Goal: Task Accomplishment & Management: Complete application form

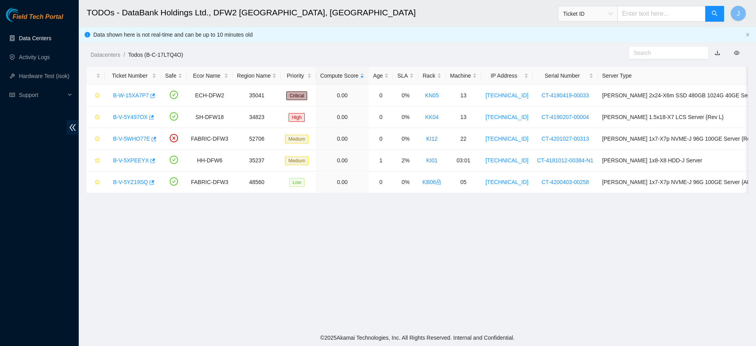
click at [40, 39] on link "Data Centers" at bounding box center [35, 38] width 32 height 6
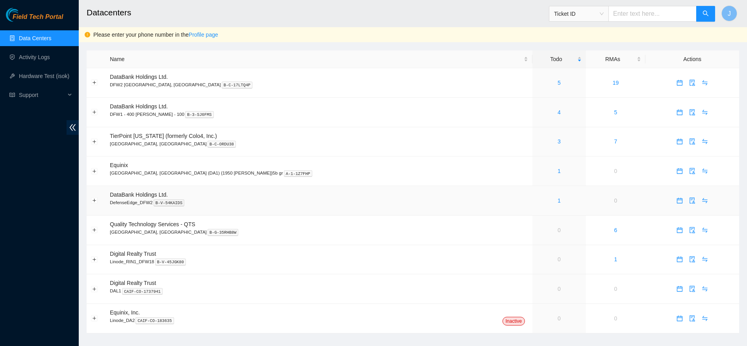
scroll to position [11, 0]
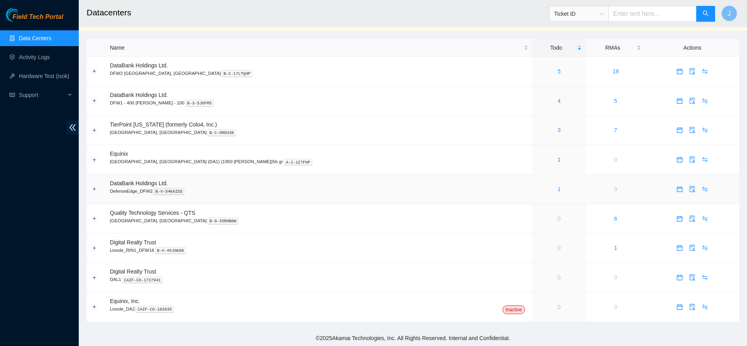
click at [424, 188] on p "DefenseEdge_DFW2 B-V-54KAIDS" at bounding box center [319, 190] width 418 height 7
click at [557, 190] on link "1" at bounding box center [558, 189] width 3 height 6
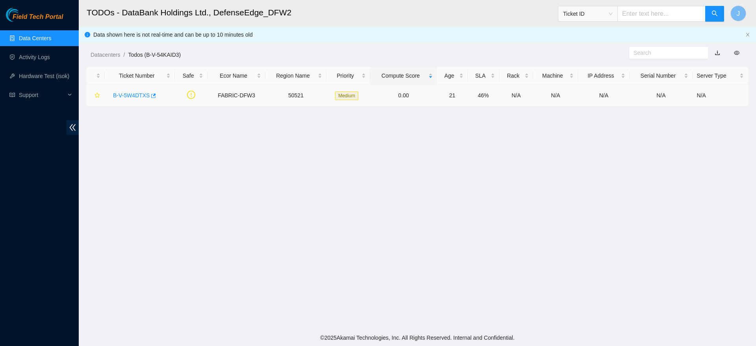
click at [126, 93] on link "B-V-5W4DTXS" at bounding box center [131, 95] width 37 height 6
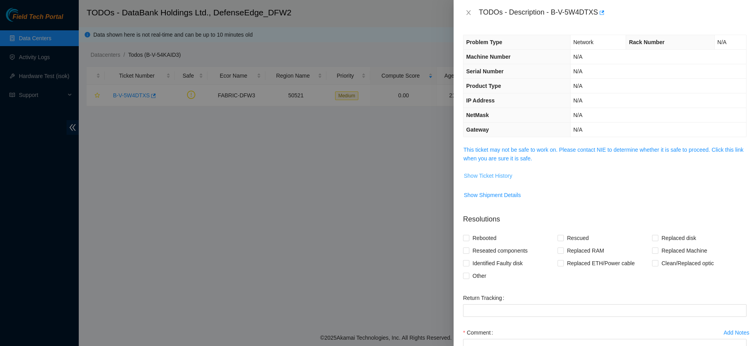
click at [498, 179] on span "Show Ticket History" at bounding box center [488, 175] width 48 height 9
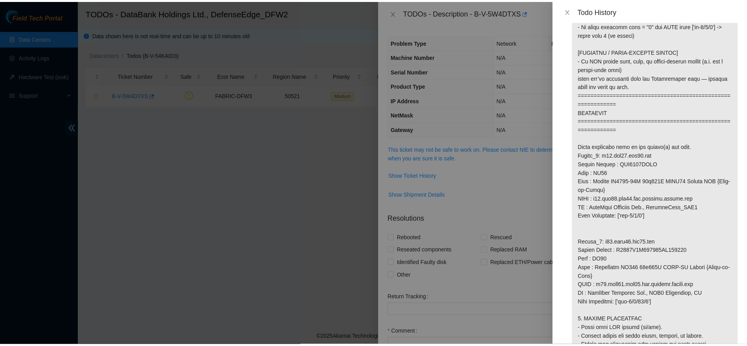
scroll to position [426, 0]
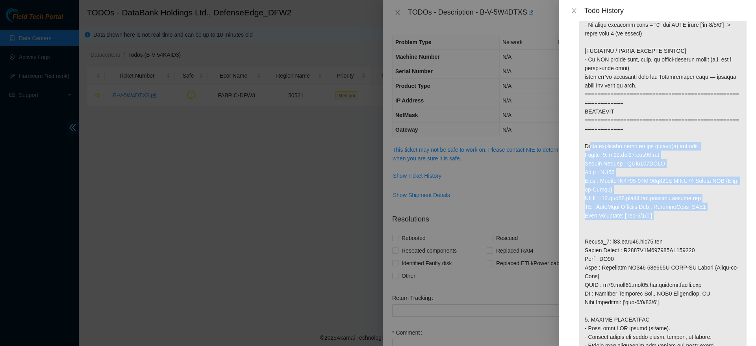
drag, startPoint x: 582, startPoint y: 152, endPoint x: 703, endPoint y: 222, distance: 139.1
click at [703, 222] on p at bounding box center [663, 167] width 168 height 1103
click at [574, 13] on icon "close" at bounding box center [574, 10] width 6 height 6
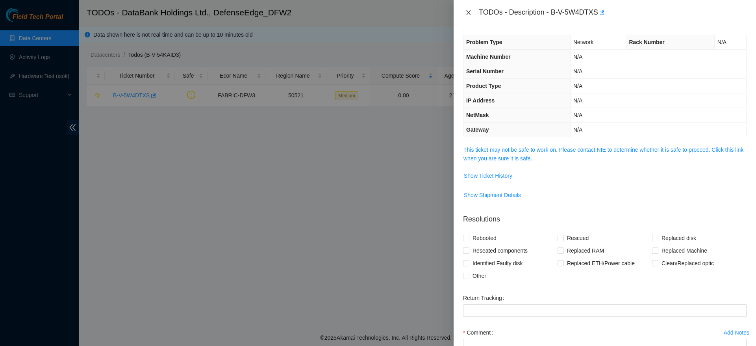
click at [469, 14] on icon "close" at bounding box center [468, 12] width 6 height 6
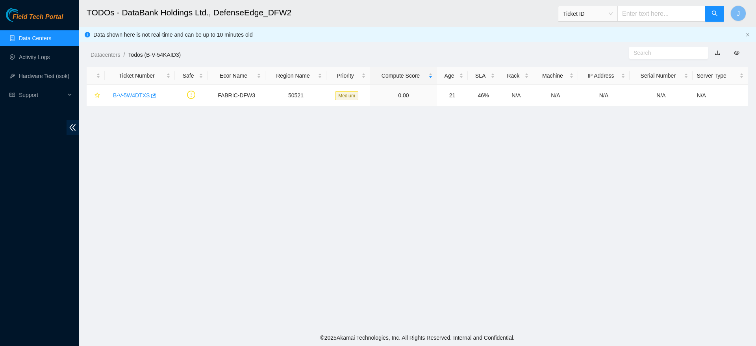
click at [51, 41] on link "Data Centers" at bounding box center [35, 38] width 32 height 6
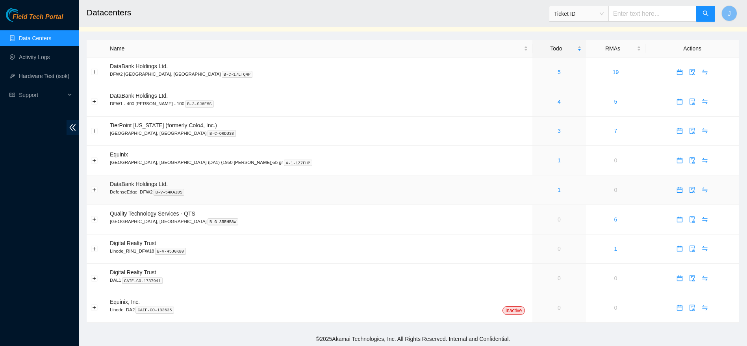
scroll to position [11, 0]
click at [557, 187] on link "1" at bounding box center [558, 189] width 3 height 6
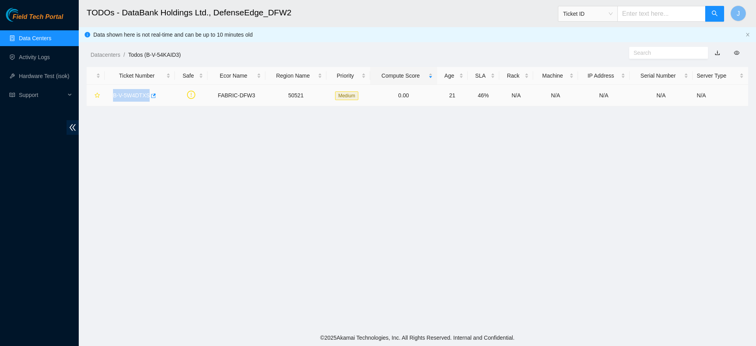
drag, startPoint x: 100, startPoint y: 94, endPoint x: 155, endPoint y: 102, distance: 54.9
click at [155, 102] on tr "B-V-5W4DTXS FABRIC-DFW3 50521 Medium 0.00 21 46% N/A N/A N/A N/A N/A" at bounding box center [417, 96] width 661 height 22
copy link "B-V-5W4DTXS"
click at [136, 98] on link "B-V-5W4DTXS" at bounding box center [131, 95] width 37 height 6
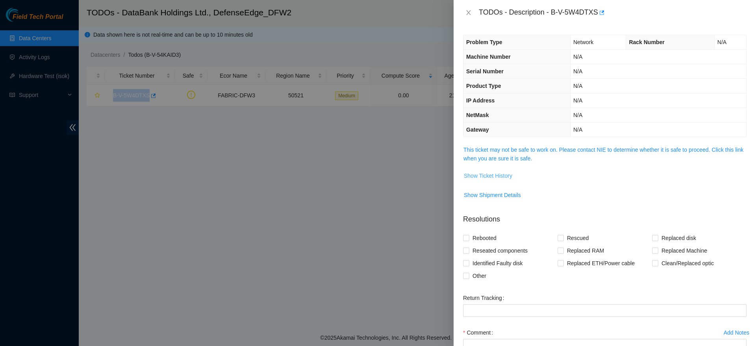
click at [487, 170] on button "Show Ticket History" at bounding box center [487, 175] width 49 height 13
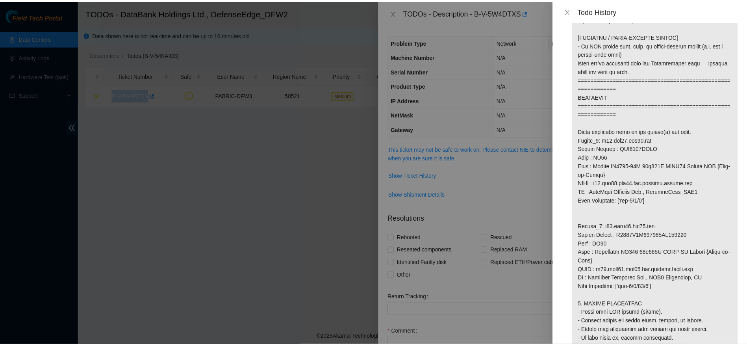
scroll to position [416, 0]
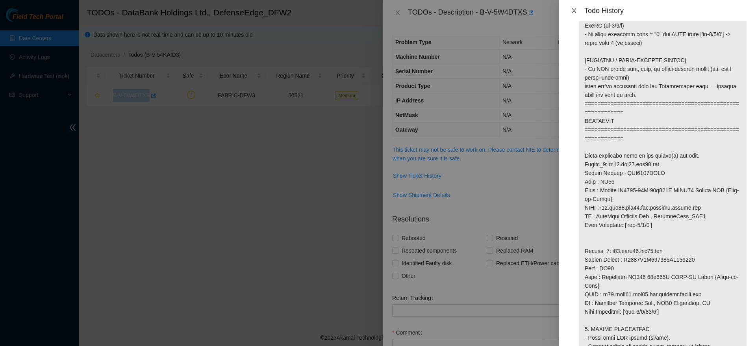
click at [573, 11] on icon "close" at bounding box center [574, 10] width 6 height 6
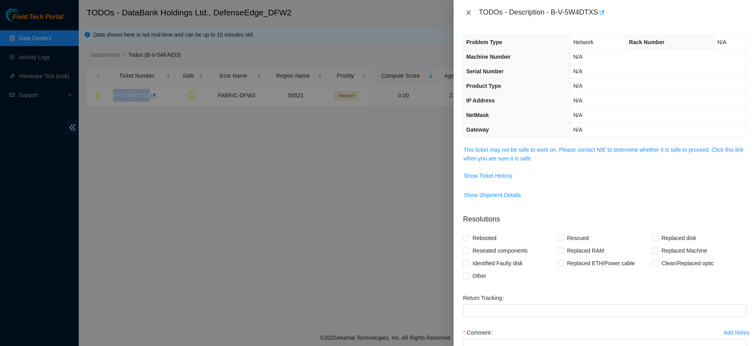
click at [468, 11] on icon "close" at bounding box center [468, 12] width 6 height 6
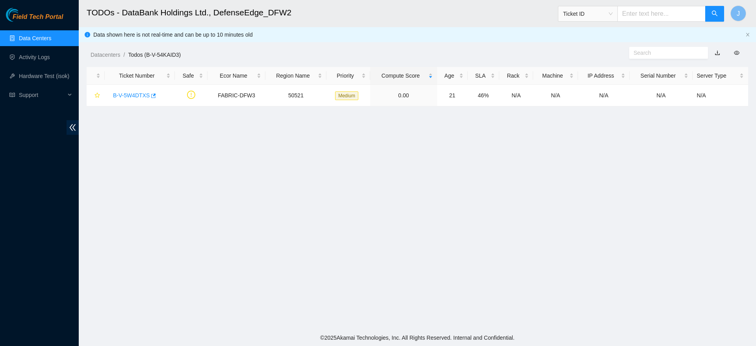
click at [749, 121] on main "TODOs - DataBank Holdings Ltd., DefenseEdge_DFW2 Ticket ID J Data shown here is…" at bounding box center [417, 164] width 677 height 329
click at [32, 37] on link "Data Centers" at bounding box center [35, 38] width 32 height 6
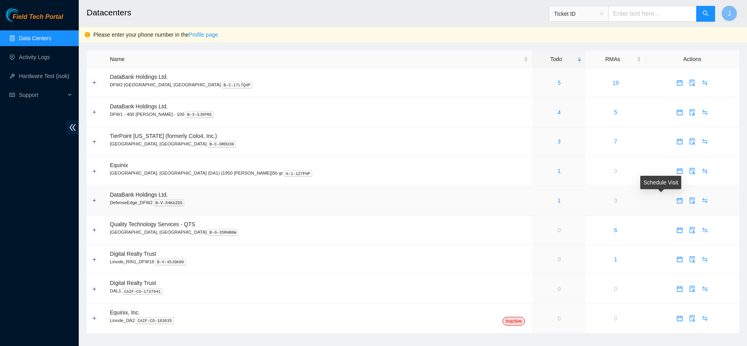
click at [676, 201] on icon "calendar" at bounding box center [679, 200] width 6 height 6
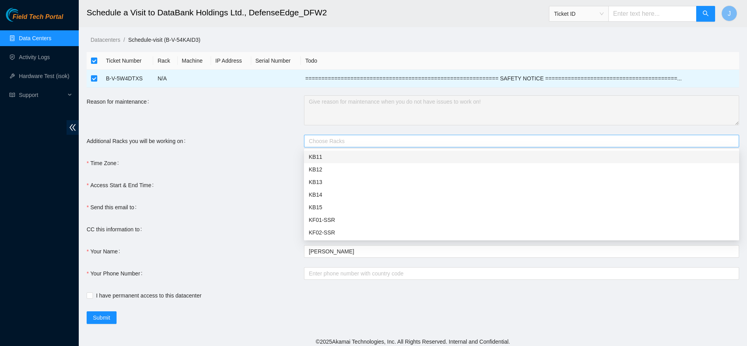
click at [351, 144] on div at bounding box center [517, 140] width 423 height 9
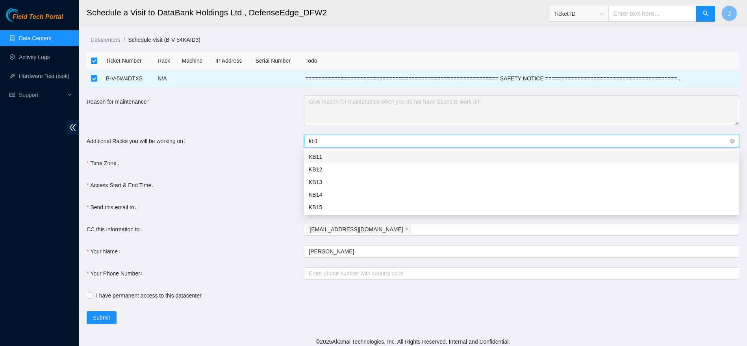
type input "kb13"
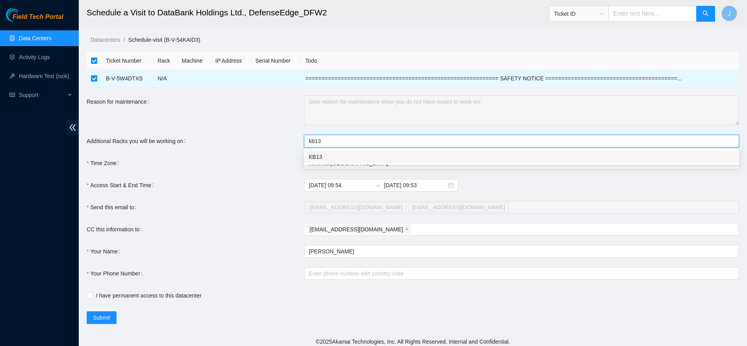
click at [343, 151] on div "KB13" at bounding box center [521, 156] width 435 height 13
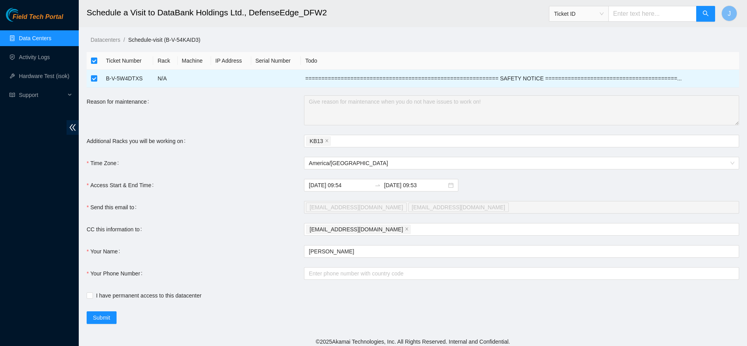
click at [254, 192] on form "Ticket Number Rack Machine IP Address Serial Number Todo B-V-5W4DTXS N/A ======…" at bounding box center [413, 188] width 652 height 272
click at [387, 184] on input "2025-10-16 09:53" at bounding box center [415, 185] width 63 height 9
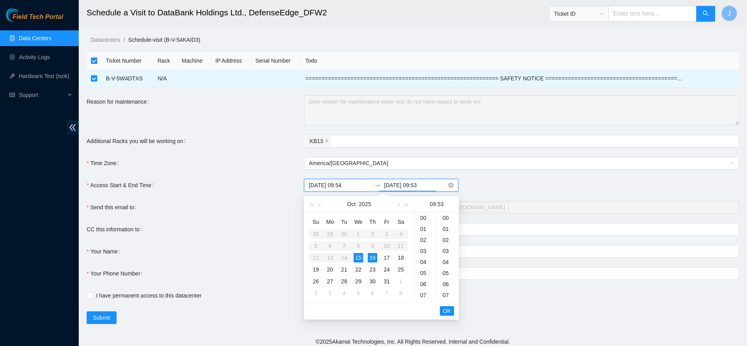
scroll to position [584, 0]
click at [362, 256] on div "15" at bounding box center [357, 257] width 9 height 9
click at [417, 214] on div "23" at bounding box center [425, 218] width 22 height 11
type input "2025-10-15 23:53"
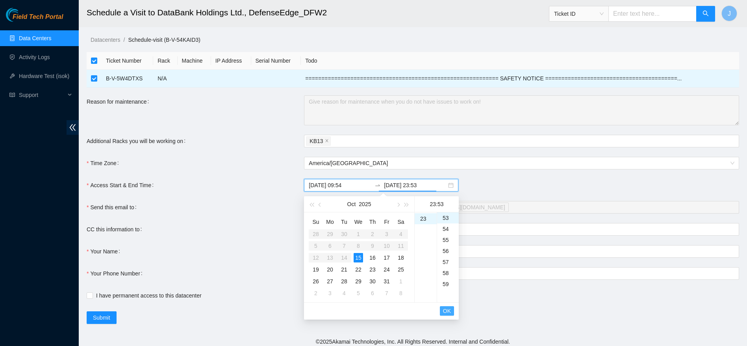
click at [448, 309] on span "OK" at bounding box center [447, 310] width 8 height 9
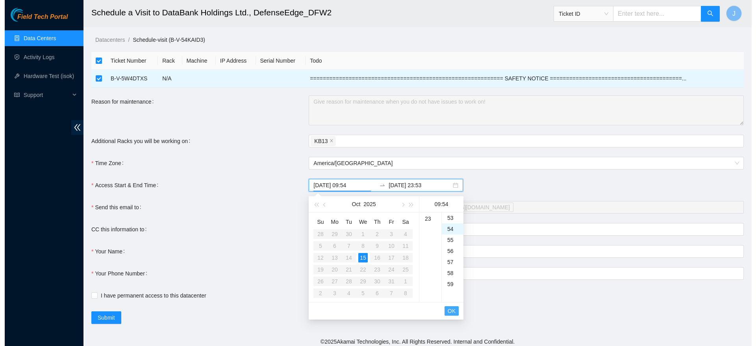
scroll to position [595, 0]
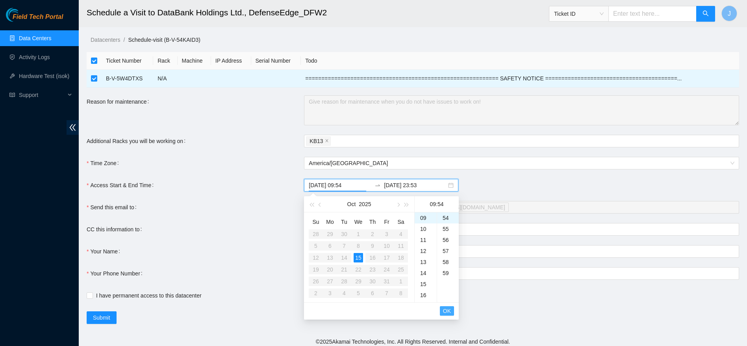
click at [448, 309] on span "OK" at bounding box center [447, 310] width 8 height 9
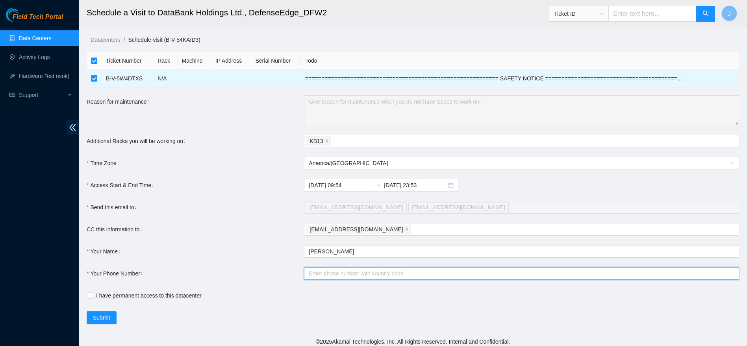
click at [358, 270] on input "Your Phone Number" at bounding box center [521, 273] width 435 height 13
type input "+14692359520"
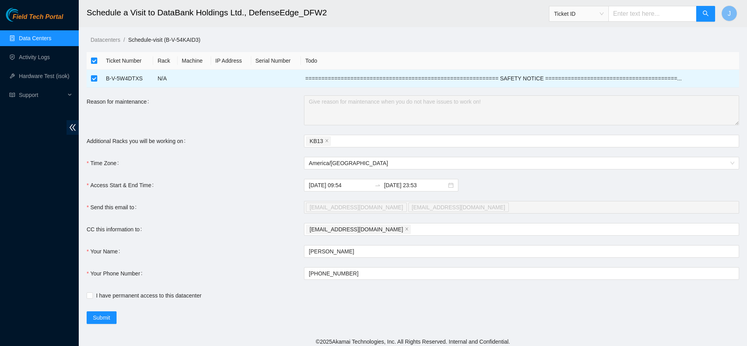
click at [137, 290] on div "I have permanent access to this datacenter" at bounding box center [304, 295] width 435 height 13
click at [138, 293] on span "I have permanent access to this datacenter" at bounding box center [149, 295] width 112 height 9
click at [92, 293] on input "I have permanent access to this datacenter" at bounding box center [90, 295] width 6 height 6
checkbox input "true"
click at [101, 319] on span "Submit" at bounding box center [101, 317] width 17 height 9
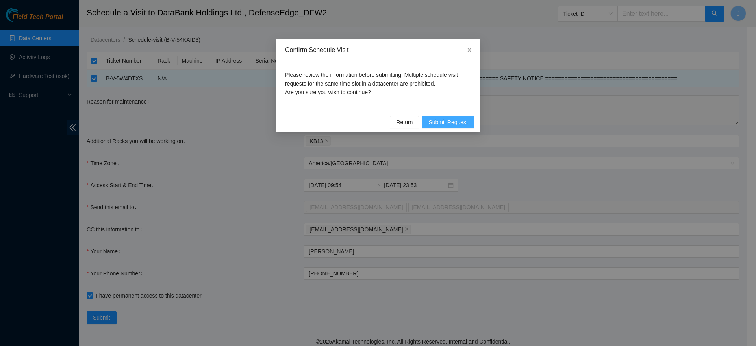
click at [456, 125] on span "Submit Request" at bounding box center [447, 122] width 39 height 9
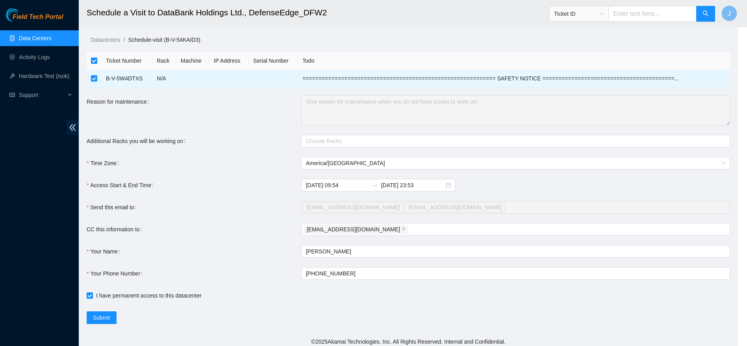
type input "2025-10-15 09:55"
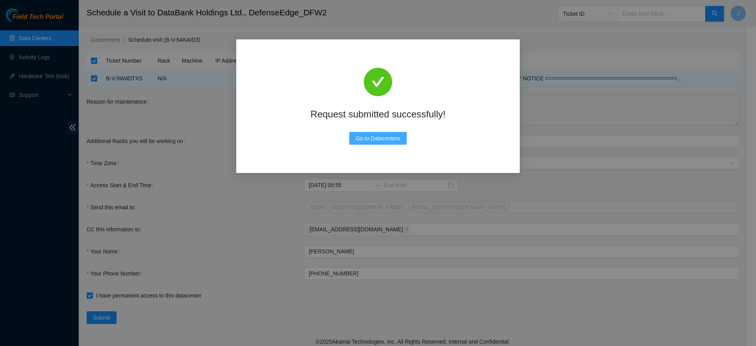
click at [358, 135] on span "Go to Datacenters" at bounding box center [377, 138] width 45 height 9
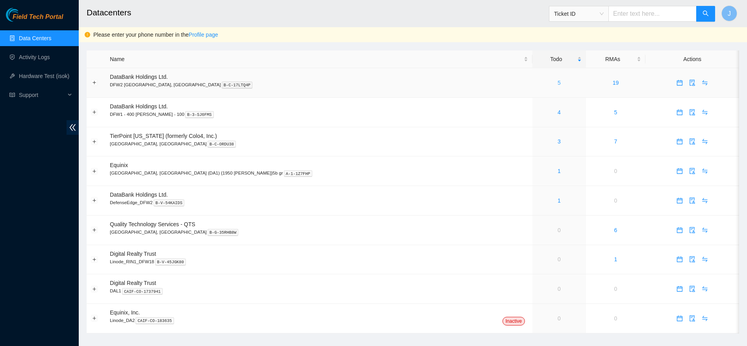
click at [557, 83] on link "5" at bounding box center [558, 83] width 3 height 6
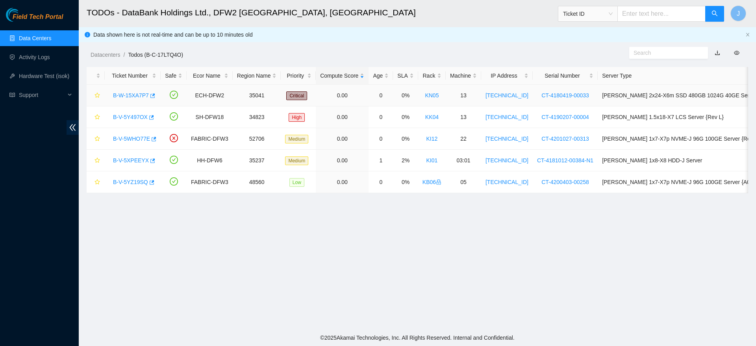
click at [126, 96] on link "B-W-15XA7P7" at bounding box center [131, 95] width 36 height 6
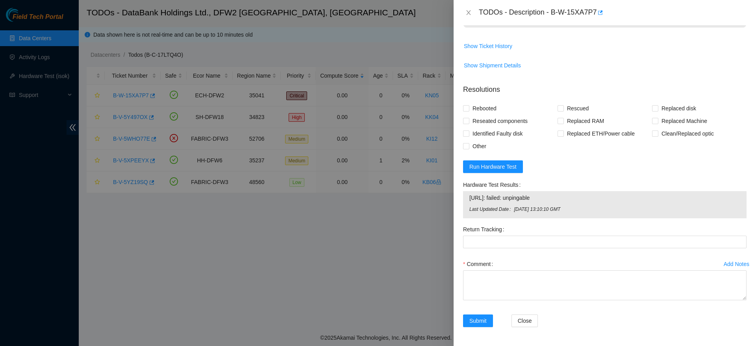
scroll to position [640, 0]
click at [514, 165] on span "Run Hardware Test" at bounding box center [492, 166] width 47 height 9
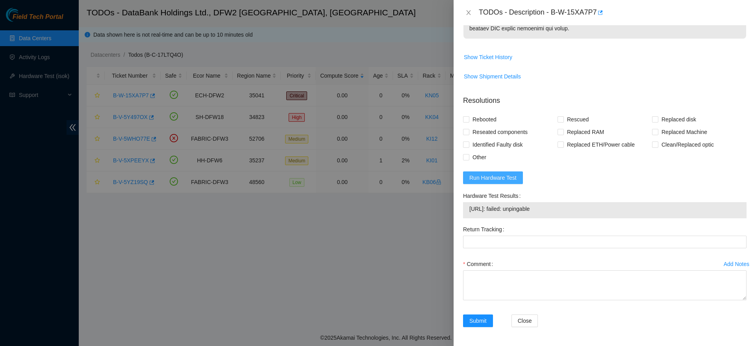
scroll to position [629, 0]
click at [503, 174] on span "Run Hardware Test" at bounding box center [492, 177] width 47 height 9
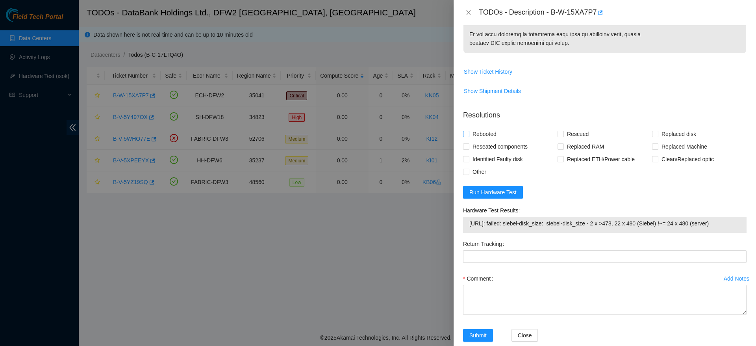
click at [490, 140] on span "Rebooted" at bounding box center [484, 134] width 30 height 13
click at [468, 136] on input "Rebooted" at bounding box center [466, 134] width 6 height 6
checkbox input "true"
click at [577, 140] on span "Rescued" at bounding box center [578, 134] width 28 height 13
click at [563, 136] on input "Rescued" at bounding box center [560, 134] width 6 height 6
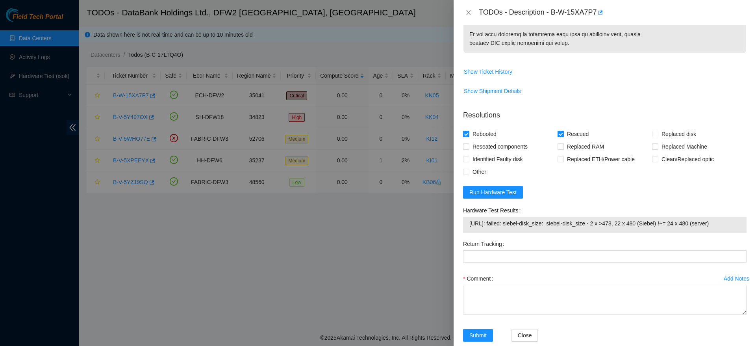
click at [577, 140] on span "Rescued" at bounding box center [578, 134] width 28 height 13
click at [563, 136] on input "Rescued" at bounding box center [560, 134] width 6 height 6
checkbox input "false"
click at [659, 153] on span "Replaced Machine" at bounding box center [684, 146] width 52 height 13
click at [657, 149] on input "Replaced Machine" at bounding box center [655, 146] width 6 height 6
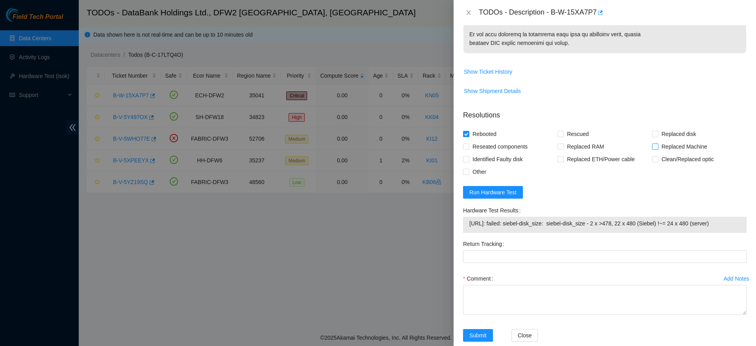
checkbox input "true"
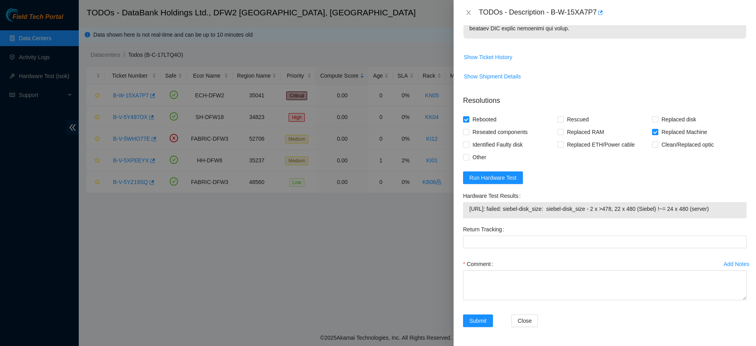
scroll to position [629, 0]
click at [540, 283] on textarea "Comment" at bounding box center [604, 285] width 283 height 30
drag, startPoint x: 551, startPoint y: 11, endPoint x: 602, endPoint y: 20, distance: 52.0
click at [602, 20] on div "TODOs - Description - B-W-15XA7P7" at bounding box center [604, 12] width 302 height 25
copy div "B-W-15XA7P7"
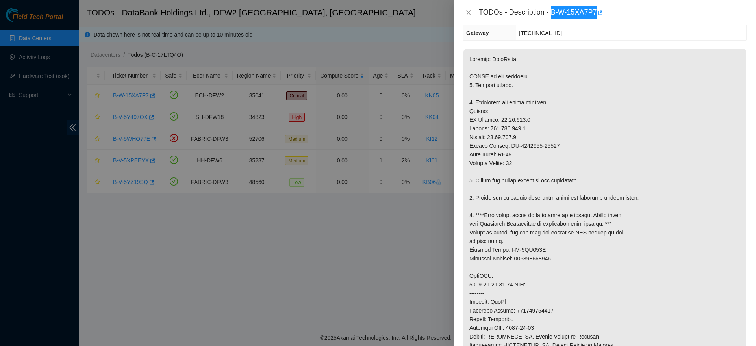
scroll to position [0, 0]
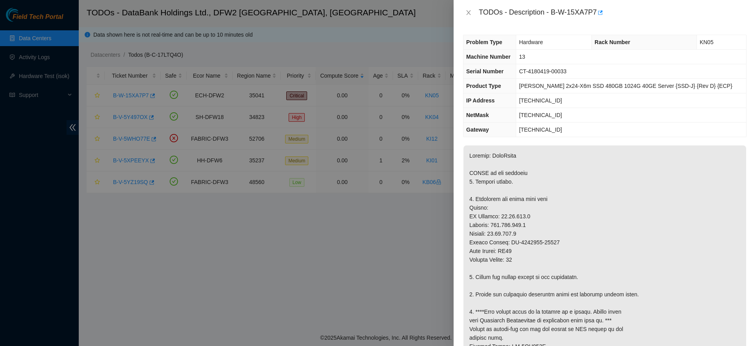
click at [541, 70] on span "CT-4180419-00033" at bounding box center [543, 71] width 48 height 6
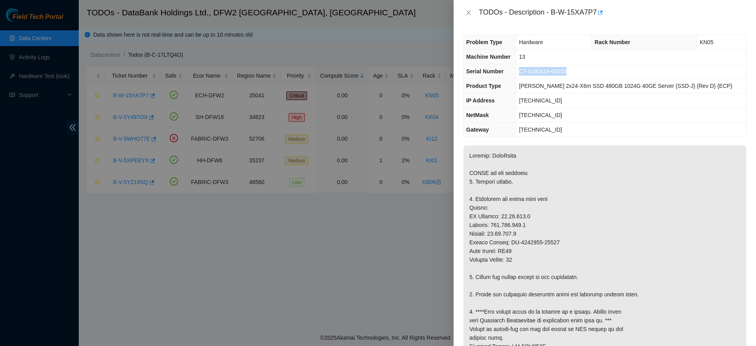
copy span "CT-4180419-00033"
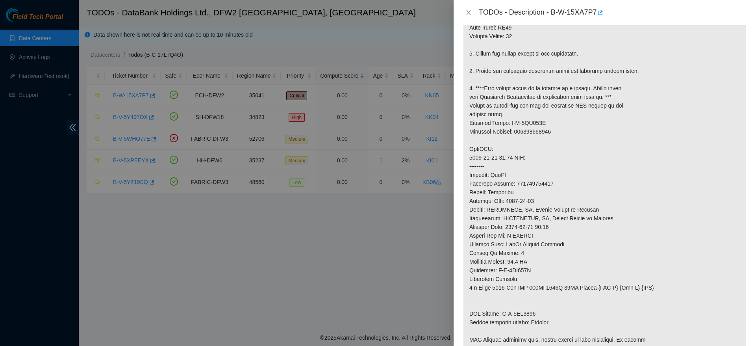
scroll to position [257, 0]
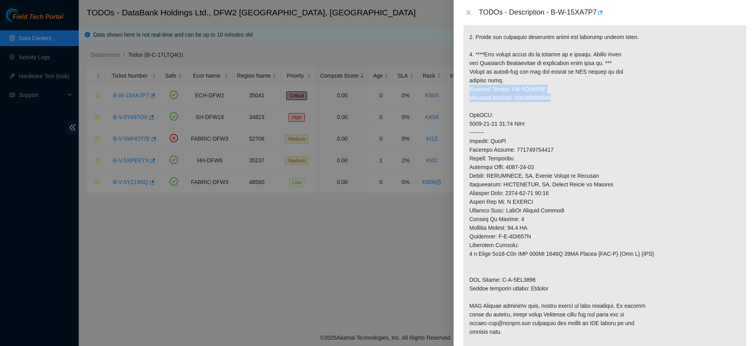
drag, startPoint x: 468, startPoint y: 89, endPoint x: 563, endPoint y: 98, distance: 94.9
click at [563, 98] on p at bounding box center [604, 127] width 283 height 479
copy p "Service Order: B-V-5WJ943L Tracking Numbers: 884927574663"
click at [595, 197] on p at bounding box center [604, 127] width 283 height 479
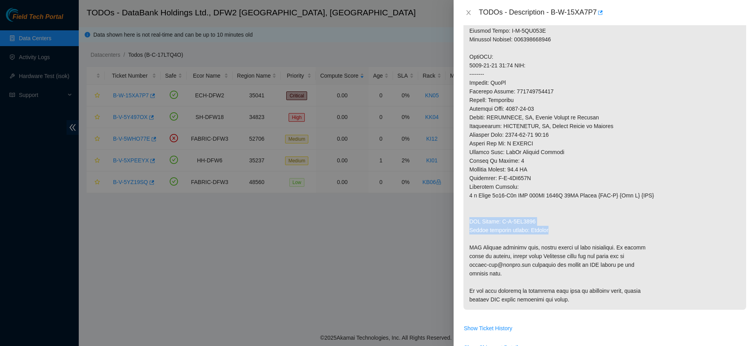
drag, startPoint x: 469, startPoint y: 218, endPoint x: 561, endPoint y: 228, distance: 92.2
click at [561, 228] on p at bounding box center [604, 69] width 283 height 479
copy p "RMA Return: B-V-5WJ9445 Return tracking number: Missing"
click at [566, 139] on p at bounding box center [604, 69] width 283 height 479
